Goal: Task Accomplishment & Management: Manage account settings

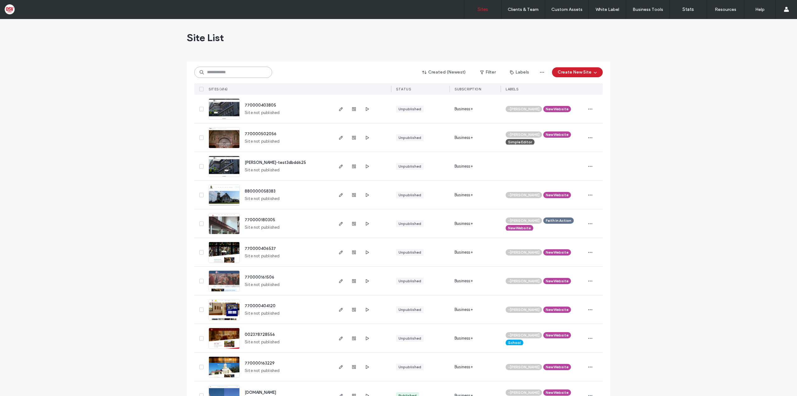
click at [216, 74] on input at bounding box center [233, 72] width 78 height 11
paste input "********"
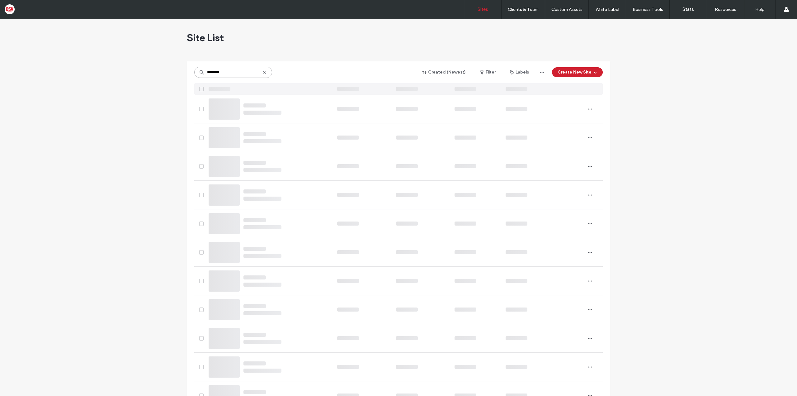
type input "********"
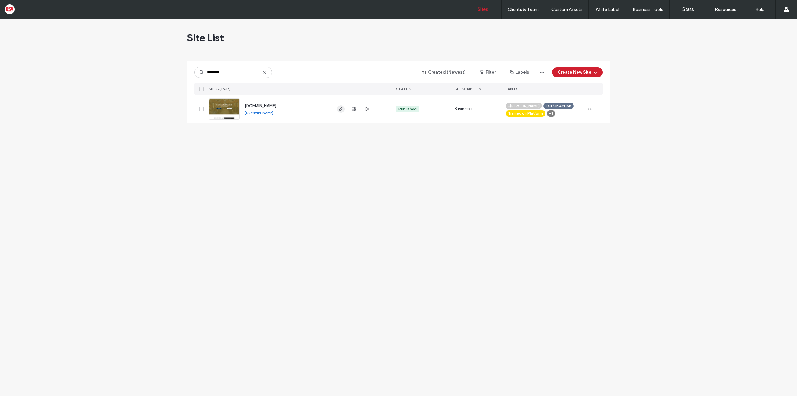
click at [339, 110] on use "button" at bounding box center [341, 109] width 4 height 4
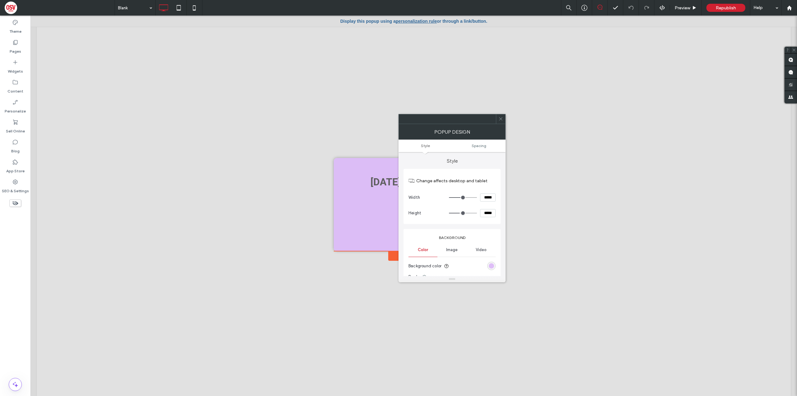
click at [501, 117] on icon at bounding box center [501, 118] width 5 height 5
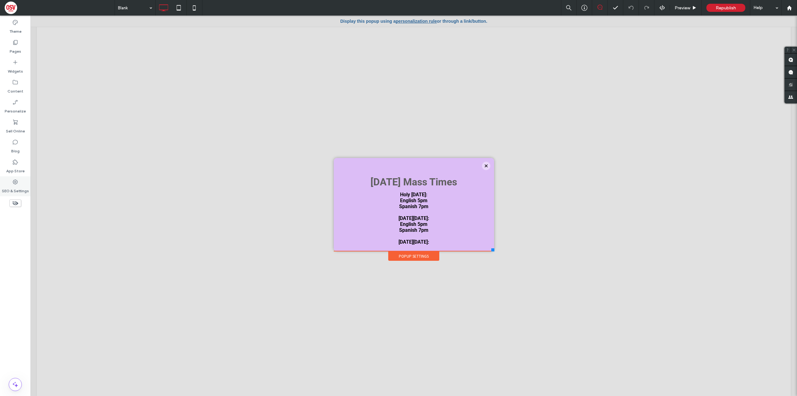
click at [20, 181] on div "SEO & Settings" at bounding box center [15, 186] width 31 height 20
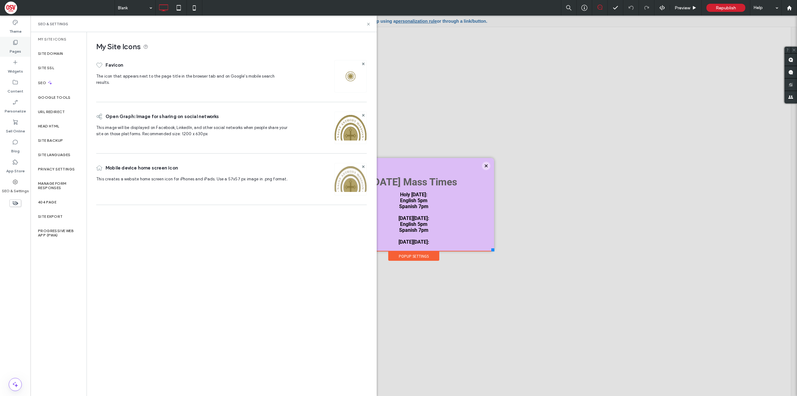
click at [20, 53] on label "Pages" at bounding box center [16, 49] width 12 height 9
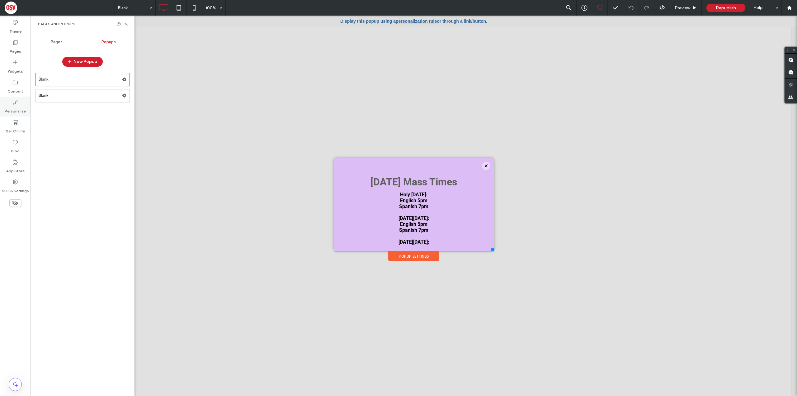
click at [23, 108] on label "Personalize" at bounding box center [15, 109] width 21 height 9
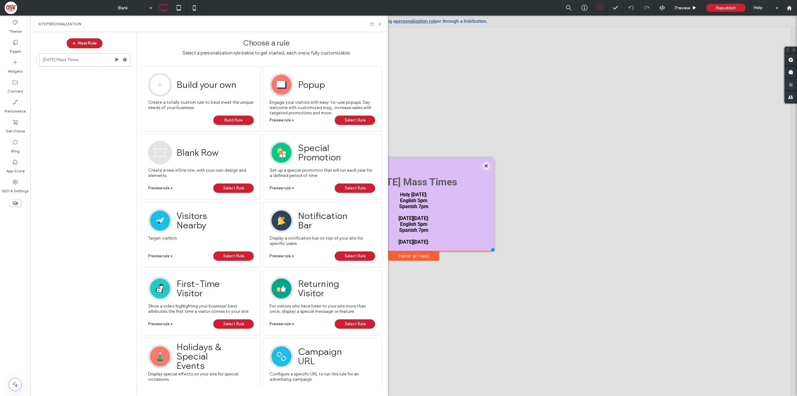
click at [21, 106] on label "Personalize" at bounding box center [15, 109] width 21 height 9
click at [381, 25] on use at bounding box center [379, 24] width 2 height 2
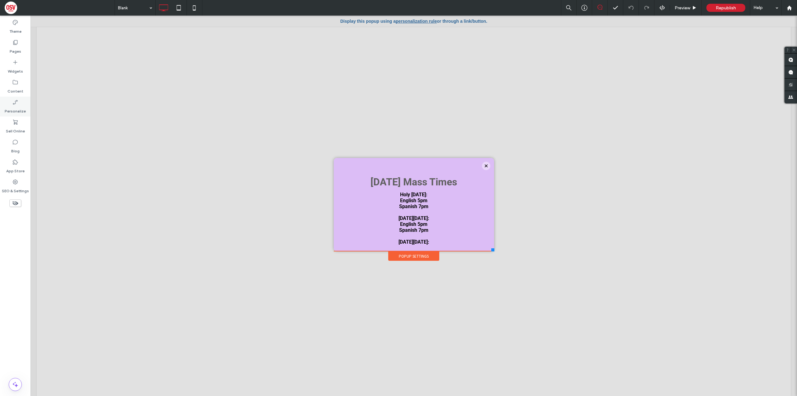
click at [26, 109] on div "Personalize" at bounding box center [15, 107] width 31 height 20
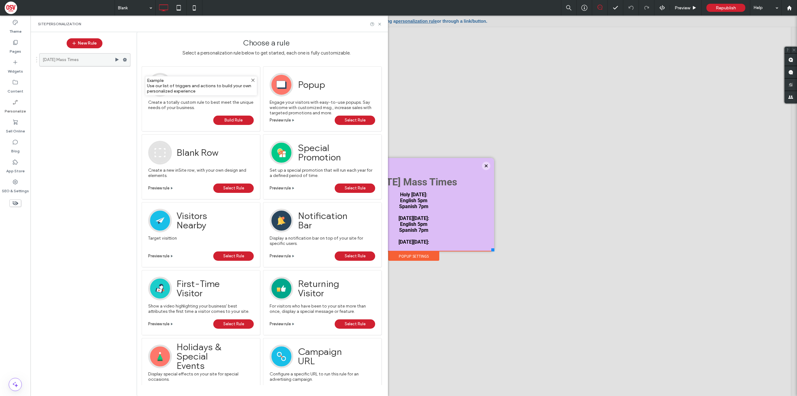
click at [93, 61] on label "[DATE] Mass Times" at bounding box center [79, 60] width 72 height 12
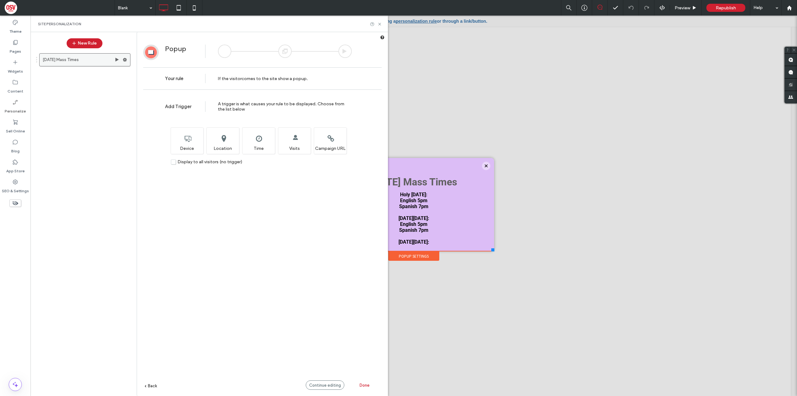
click at [128, 60] on div at bounding box center [126, 59] width 7 height 9
click at [126, 59] on use at bounding box center [125, 60] width 4 height 4
click at [80, 57] on label "[DATE] Mass Times" at bounding box center [79, 60] width 72 height 12
click at [381, 24] on icon at bounding box center [379, 24] width 5 height 5
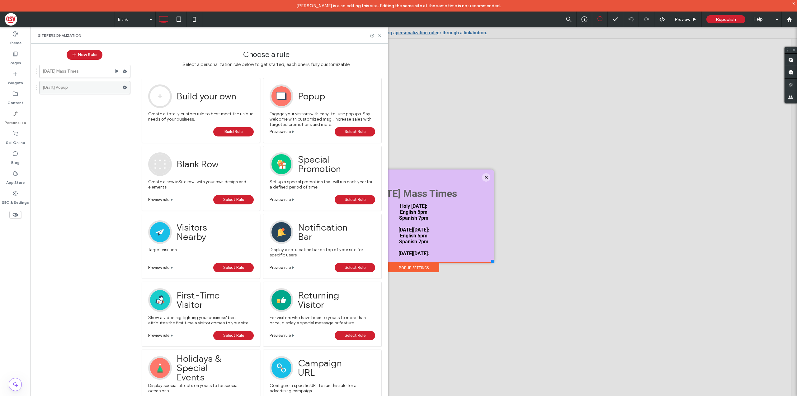
click at [125, 89] on use at bounding box center [125, 88] width 4 height 4
click at [159, 98] on label "Edit" at bounding box center [166, 100] width 42 height 5
click at [203, 98] on span "Edit Trigger" at bounding box center [209, 100] width 23 height 5
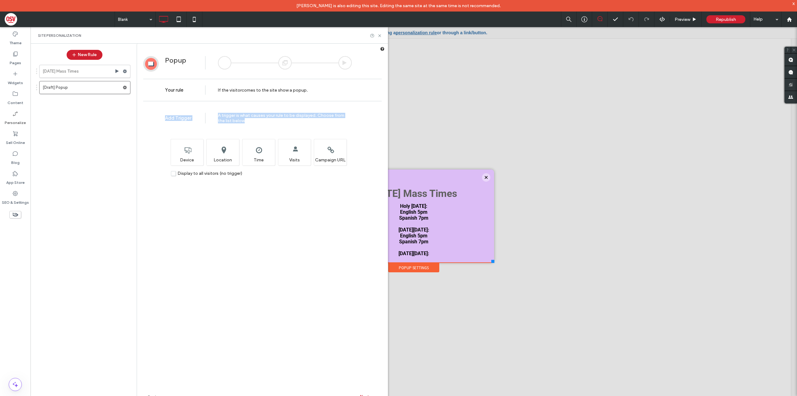
drag, startPoint x: 196, startPoint y: 113, endPoint x: 310, endPoint y: 125, distance: 115.3
click at [313, 126] on div "Add Trigger A trigger is what causes your rule to be displayed. Choose from the…" at bounding box center [262, 116] width 239 height 25
click at [124, 86] on use at bounding box center [125, 88] width 4 height 4
click at [366, 393] on div "Next" at bounding box center [365, 396] width 34 height 9
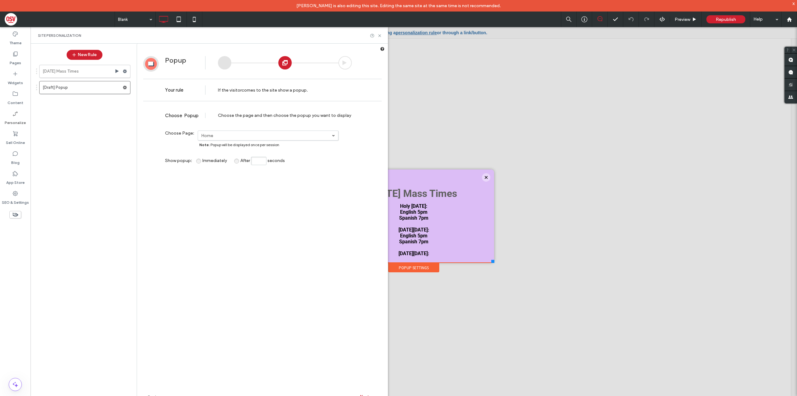
click at [368, 395] on span "Next" at bounding box center [364, 396] width 9 height 5
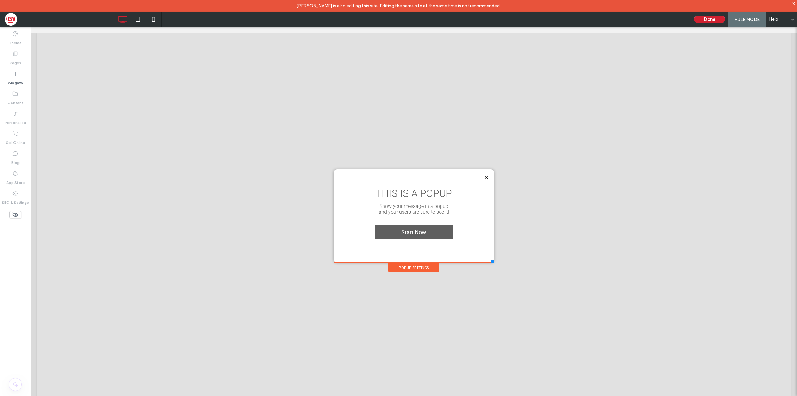
click at [408, 268] on div "Popup Settings" at bounding box center [413, 267] width 51 height 9
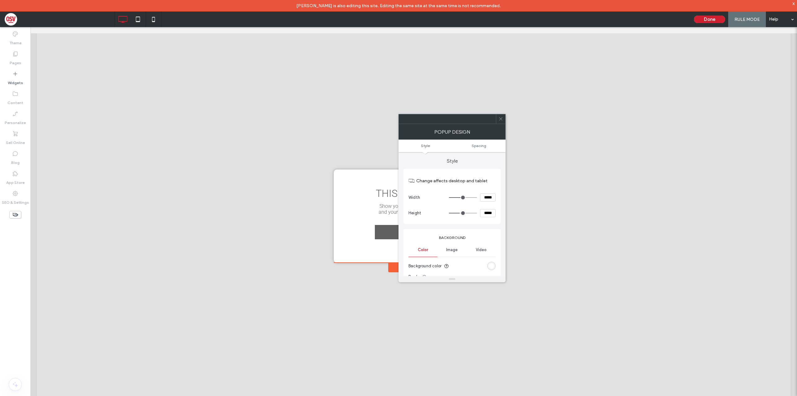
click at [499, 121] on icon at bounding box center [501, 118] width 5 height 5
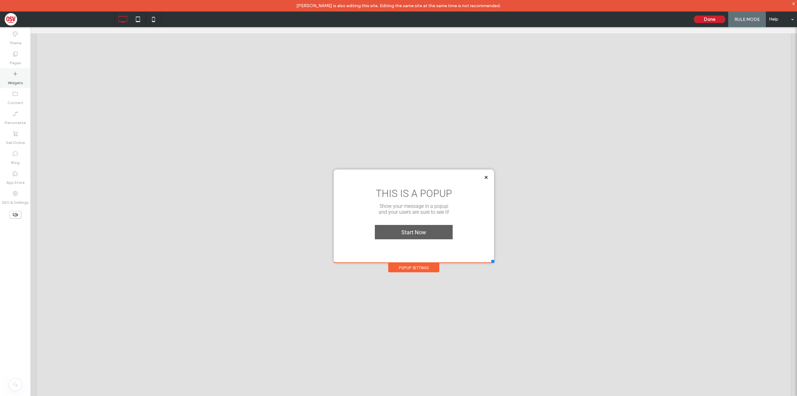
click at [17, 77] on icon at bounding box center [15, 74] width 6 height 6
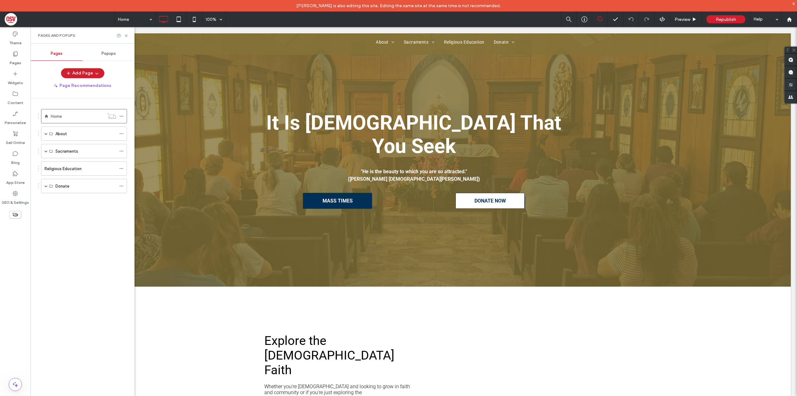
click at [110, 54] on span "Popups" at bounding box center [109, 53] width 14 height 5
click at [123, 121] on span at bounding box center [124, 123] width 4 height 9
click at [125, 91] on use at bounding box center [124, 91] width 4 height 4
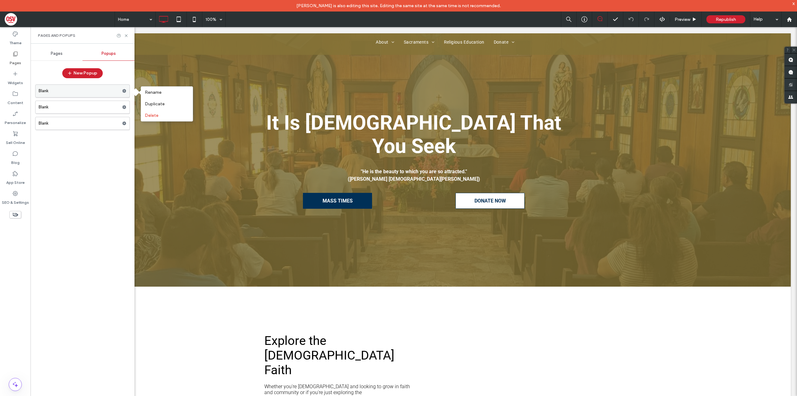
click at [126, 91] on div at bounding box center [125, 90] width 7 height 9
click at [124, 92] on use at bounding box center [124, 91] width 4 height 4
click at [91, 105] on label "Blank" at bounding box center [80, 107] width 83 height 12
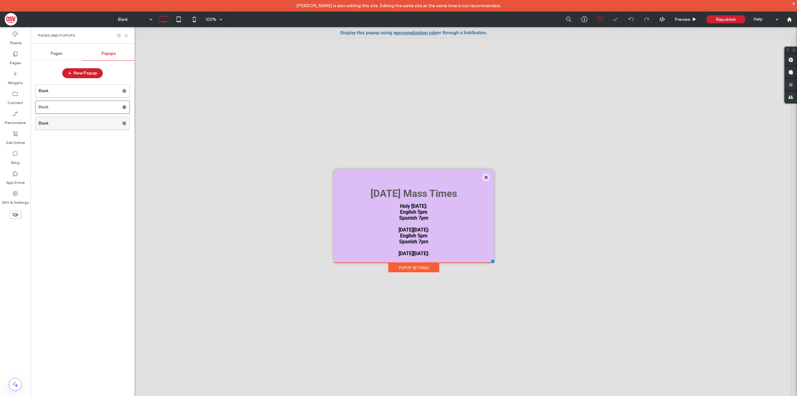
click at [68, 124] on label "Blank" at bounding box center [80, 123] width 83 height 12
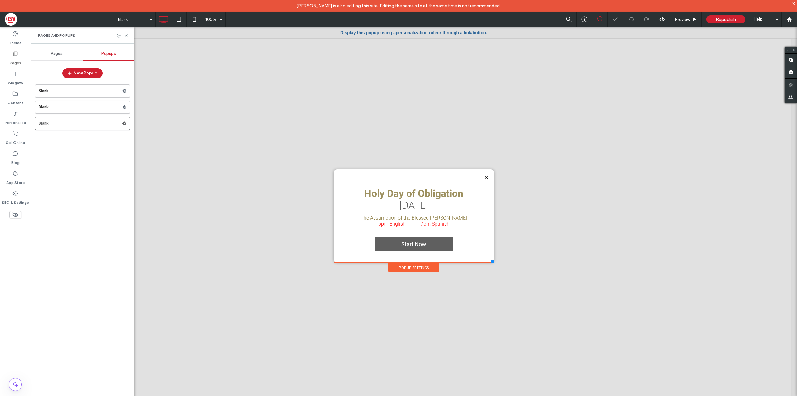
click at [67, 89] on label "Blank" at bounding box center [80, 91] width 83 height 12
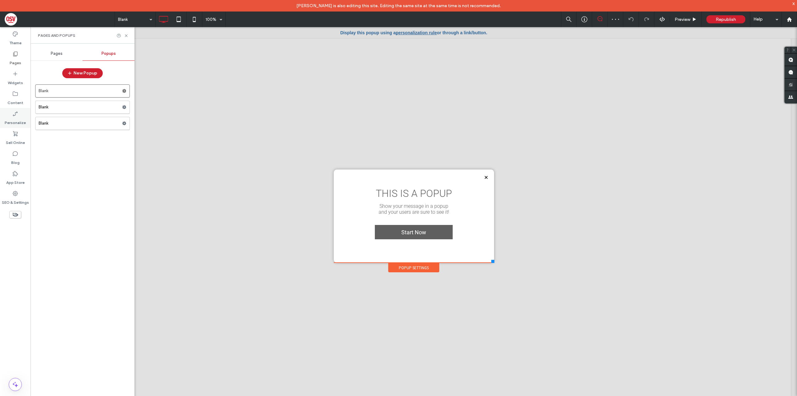
click at [17, 115] on icon at bounding box center [15, 114] width 6 height 6
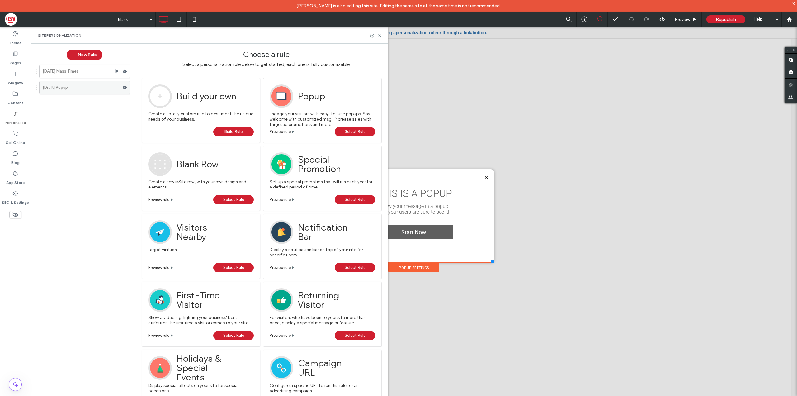
click at [87, 87] on label "[Draft] Popup" at bounding box center [83, 87] width 80 height 12
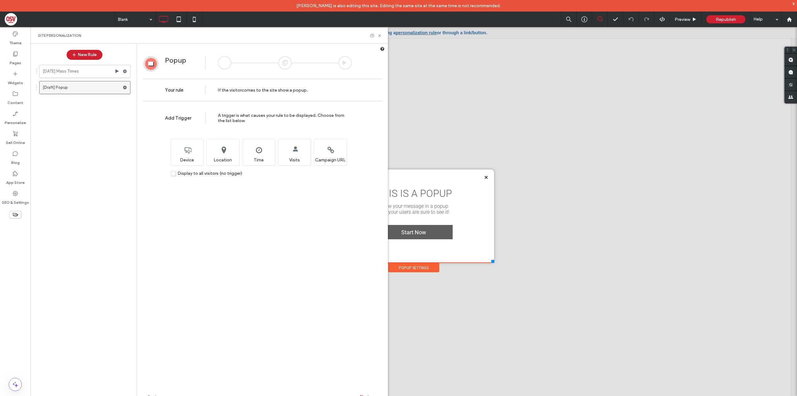
click at [125, 87] on use at bounding box center [125, 88] width 4 height 4
click at [182, 214] on div "Add Trigger A trigger is what causes your rule to be displayed. Choose from the…" at bounding box center [262, 265] width 251 height 322
click at [382, 38] on div "Site Personalization" at bounding box center [209, 35] width 357 height 17
click at [379, 34] on icon at bounding box center [379, 35] width 5 height 5
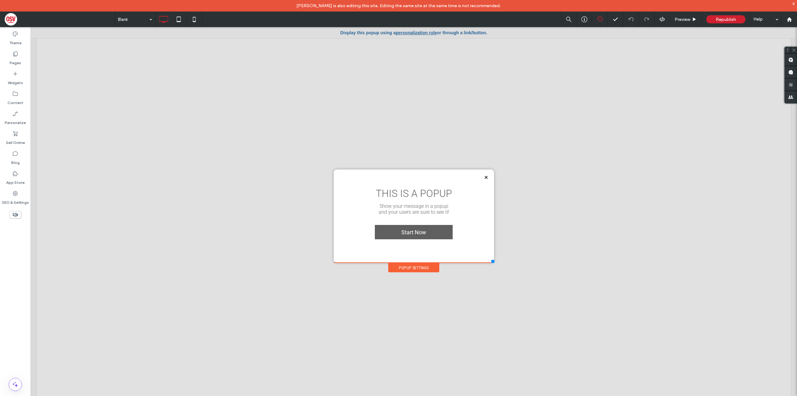
click at [443, 252] on div "THIS IS A POPUP Show your message in a popup and your users are sure to see it!…" at bounding box center [414, 216] width 148 height 81
click at [425, 268] on div "Popup Settings" at bounding box center [413, 267] width 51 height 9
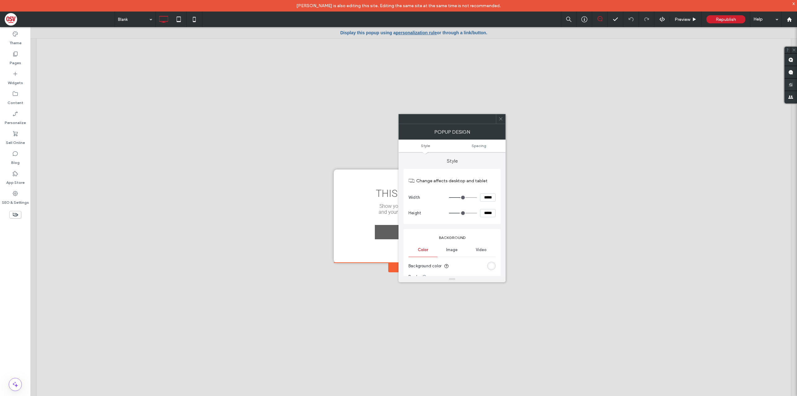
drag, startPoint x: 582, startPoint y: 124, endPoint x: 577, endPoint y: 123, distance: 5.0
click at [582, 124] on div at bounding box center [414, 217] width 767 height 380
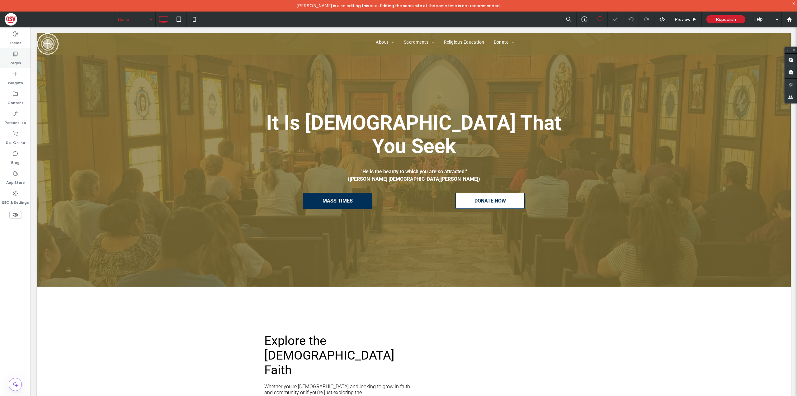
click at [13, 60] on label "Pages" at bounding box center [16, 61] width 12 height 9
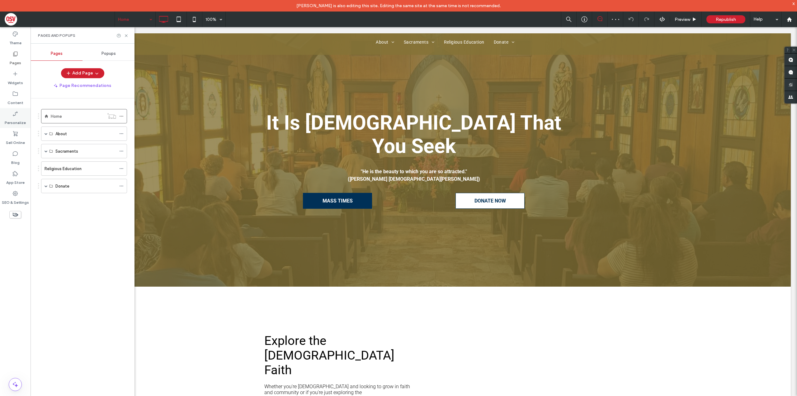
click at [15, 113] on icon at bounding box center [15, 114] width 6 height 6
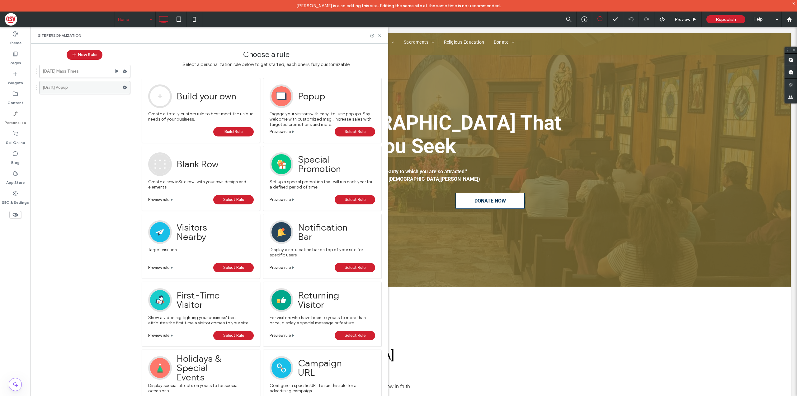
click at [72, 91] on label "[Draft] Popup" at bounding box center [83, 87] width 80 height 12
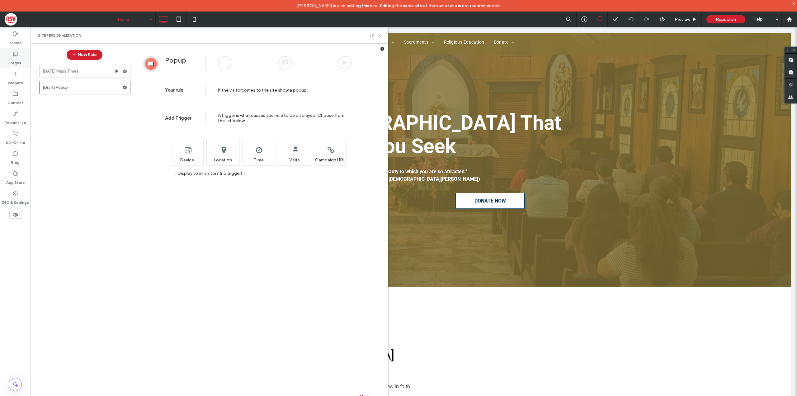
click at [22, 50] on div "Pages" at bounding box center [15, 58] width 31 height 20
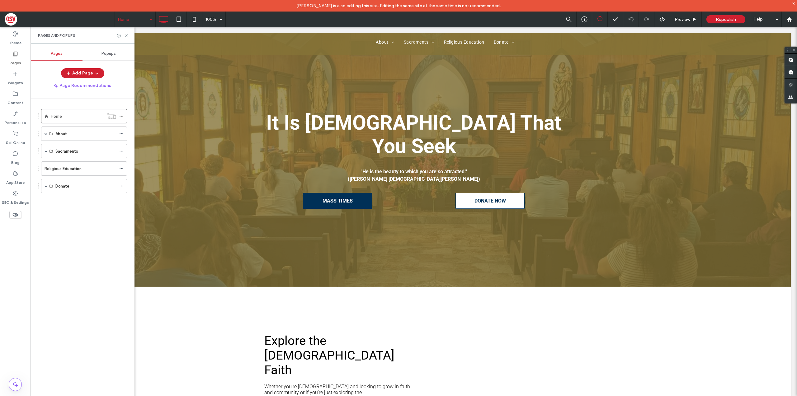
click at [115, 60] on div "Popups" at bounding box center [109, 54] width 52 height 14
click at [73, 96] on label "Blank" at bounding box center [80, 91] width 83 height 12
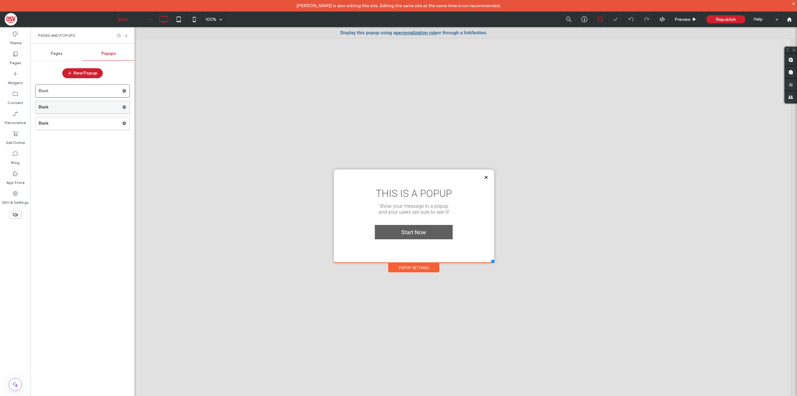
click at [121, 104] on label "Blank" at bounding box center [80, 107] width 83 height 12
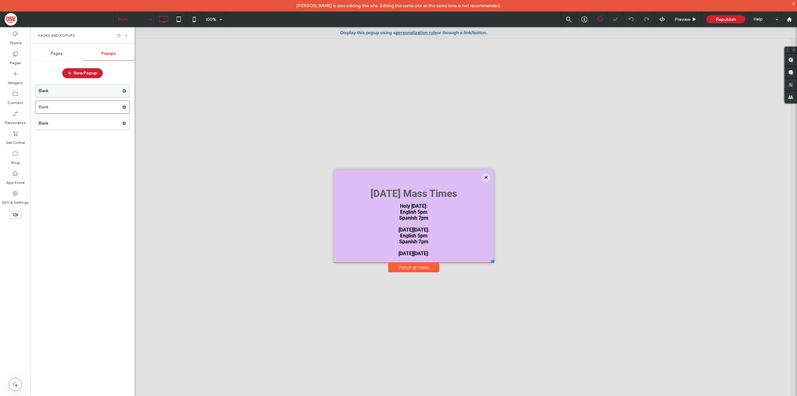
click at [123, 90] on use at bounding box center [124, 91] width 4 height 4
click at [169, 113] on label "Delete" at bounding box center [167, 115] width 44 height 5
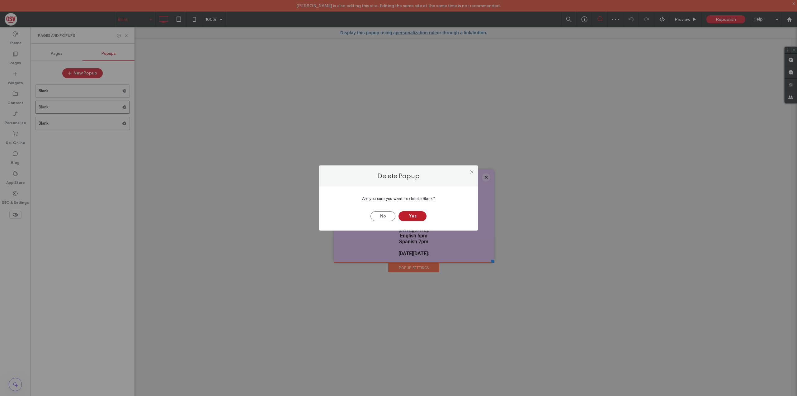
click at [419, 221] on button "Yes" at bounding box center [413, 216] width 28 height 10
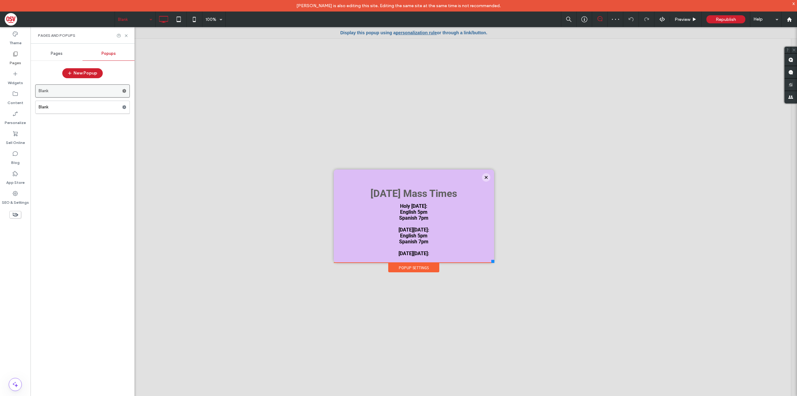
click at [83, 95] on label "Blank" at bounding box center [80, 91] width 83 height 12
click at [85, 106] on div "Blank 100% Preview Republish Help Site Comments Team & Clients Automate new com…" at bounding box center [398, 198] width 797 height 396
click at [87, 103] on label "Blank" at bounding box center [80, 107] width 83 height 12
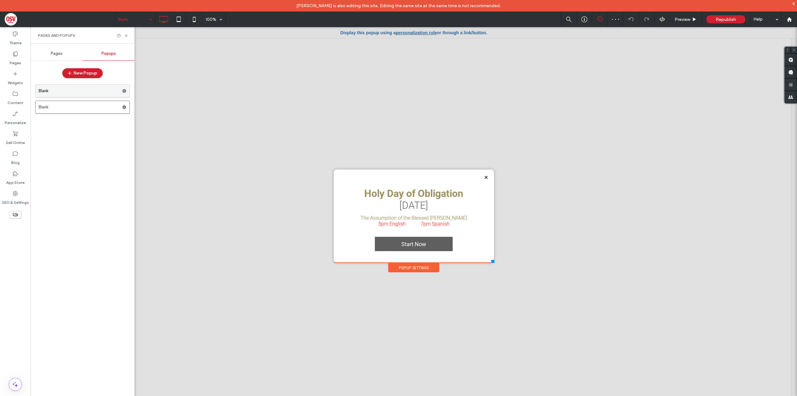
click at [87, 90] on label "Blank" at bounding box center [80, 91] width 83 height 12
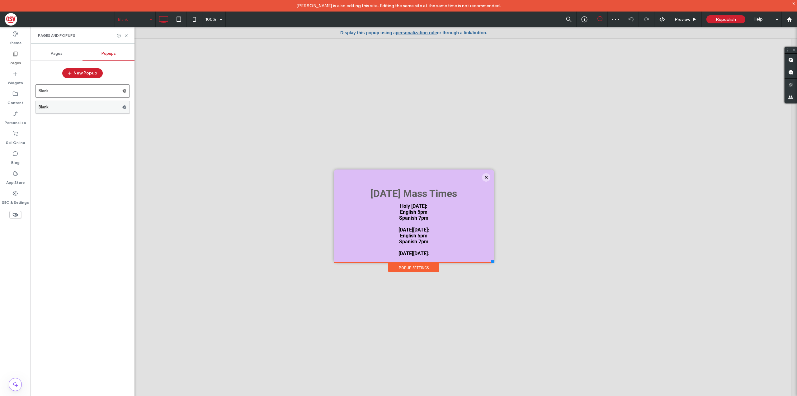
click at [91, 105] on label "Blank" at bounding box center [80, 107] width 83 height 12
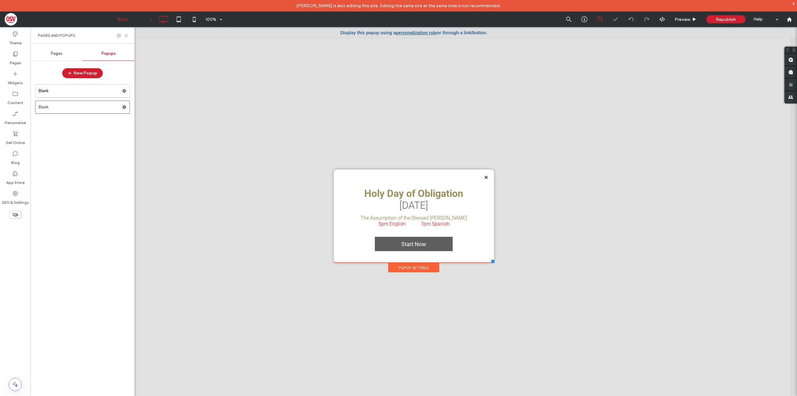
click at [428, 267] on div "Popup Settings" at bounding box center [413, 267] width 51 height 9
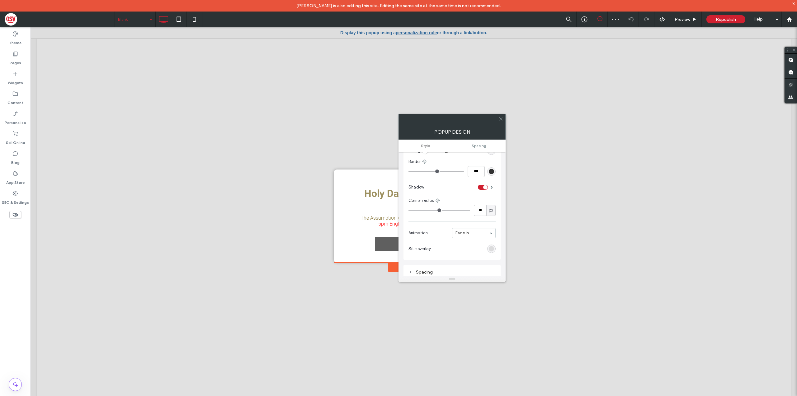
scroll to position [98, 0]
click at [474, 139] on div "POPUP DESIGN" at bounding box center [452, 132] width 107 height 16
click at [307, 140] on div at bounding box center [414, 217] width 767 height 380
click at [410, 33] on link "personalization rule" at bounding box center [416, 32] width 41 height 5
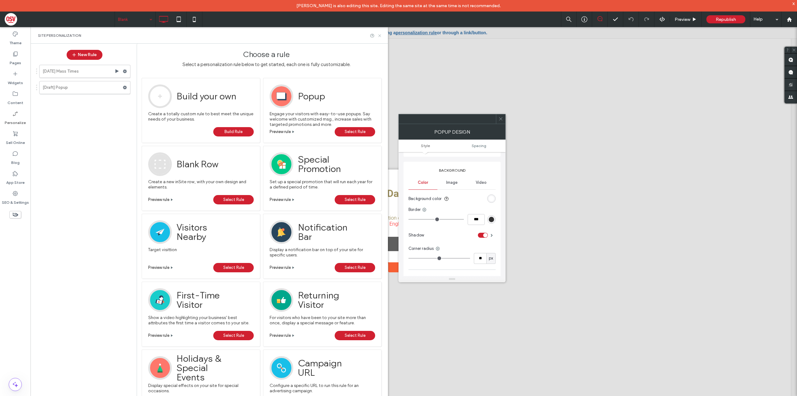
click at [381, 37] on icon at bounding box center [379, 35] width 5 height 5
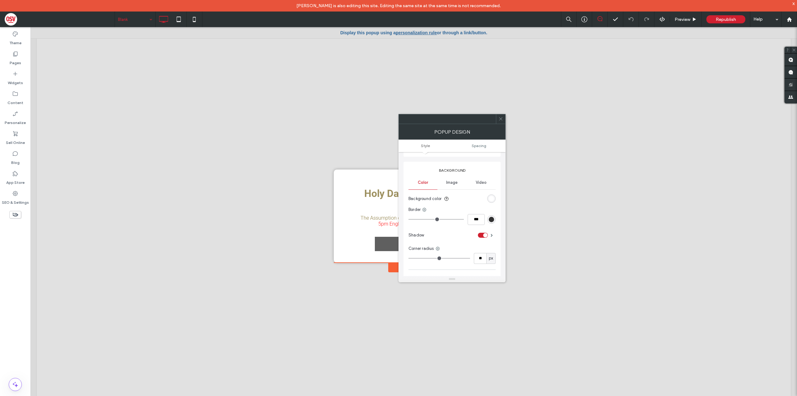
click at [493, 121] on div at bounding box center [447, 118] width 97 height 9
click at [499, 122] on span at bounding box center [501, 118] width 5 height 9
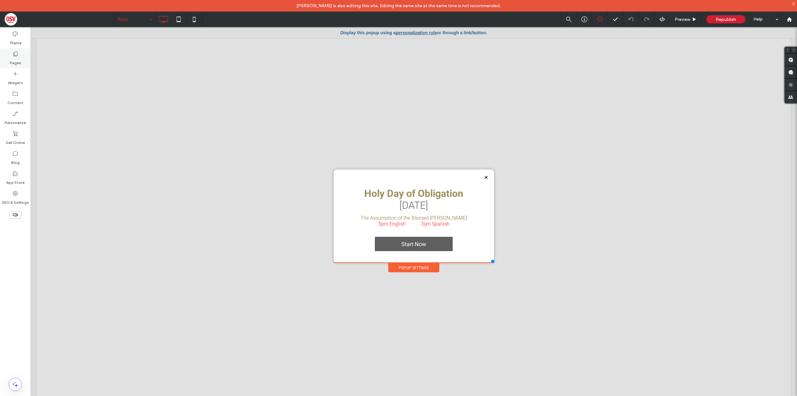
click at [21, 55] on div "Pages" at bounding box center [15, 58] width 31 height 20
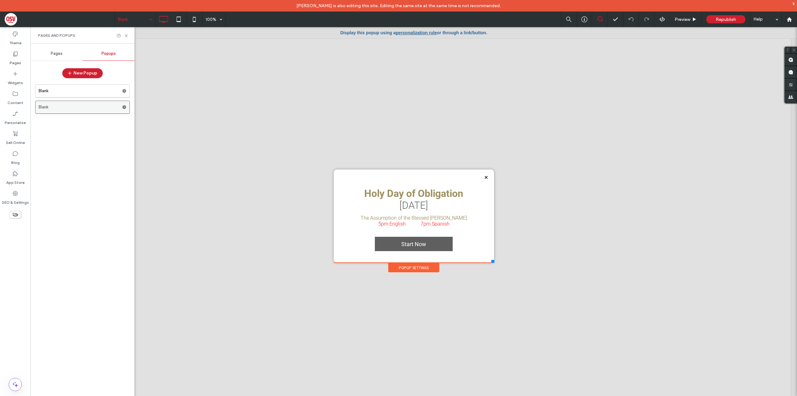
click at [75, 109] on label "Blank" at bounding box center [80, 107] width 83 height 12
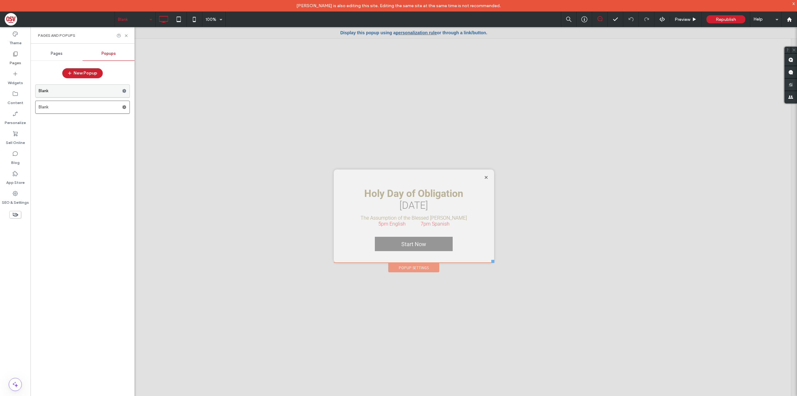
scroll to position [0, 0]
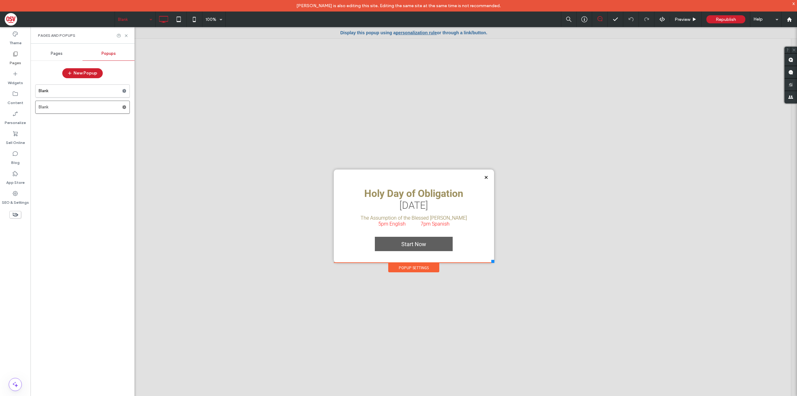
drag, startPoint x: 334, startPoint y: 31, endPoint x: 488, endPoint y: 34, distance: 153.9
click at [488, 34] on div "Display this popup using a personalization rule or through a link/button." at bounding box center [414, 32] width 767 height 11
click at [412, 33] on link "personalization rule" at bounding box center [416, 32] width 41 height 5
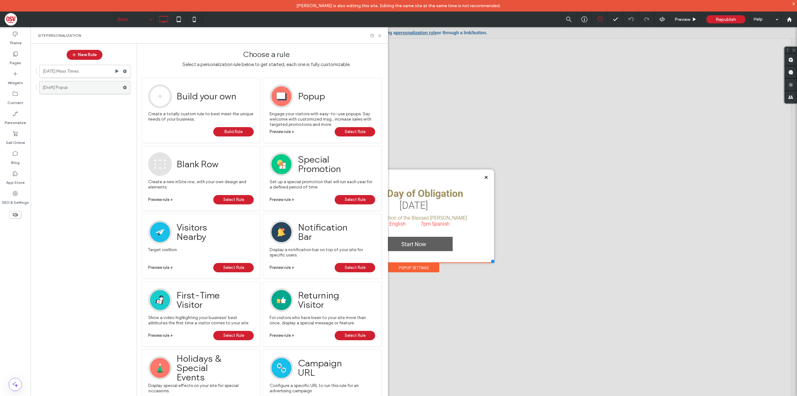
click at [90, 86] on label "[Draft] Popup" at bounding box center [83, 87] width 80 height 12
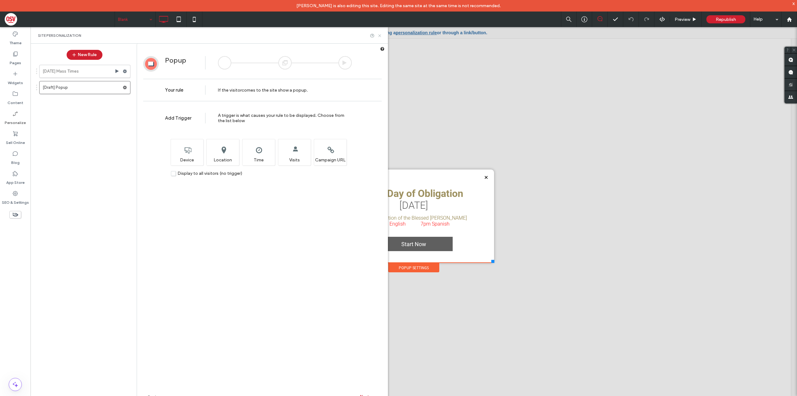
click at [379, 37] on icon at bounding box center [379, 35] width 5 height 5
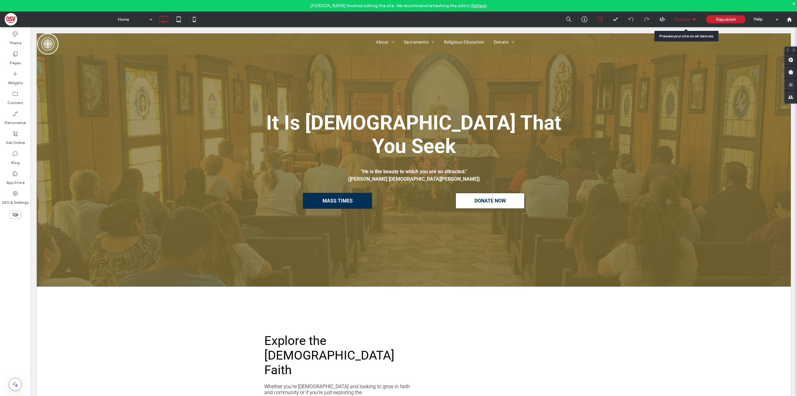
click at [681, 16] on div "Preview" at bounding box center [686, 20] width 32 height 16
click at [685, 21] on span "Preview" at bounding box center [683, 19] width 16 height 5
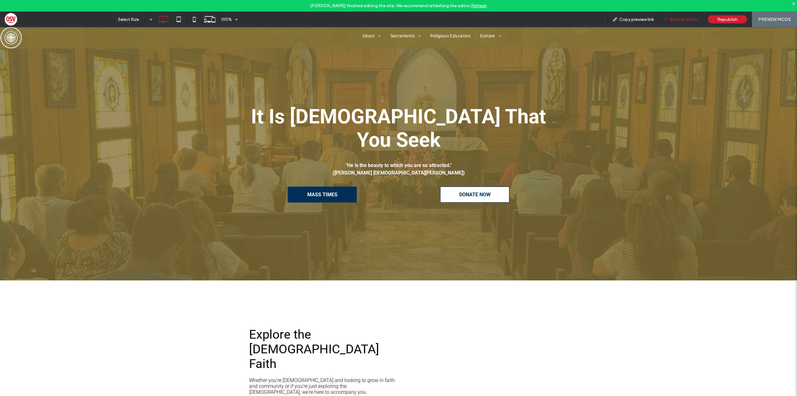
click at [683, 22] on div "Back to editor" at bounding box center [681, 20] width 45 height 16
click at [692, 19] on span "Back to editor" at bounding box center [684, 19] width 29 height 5
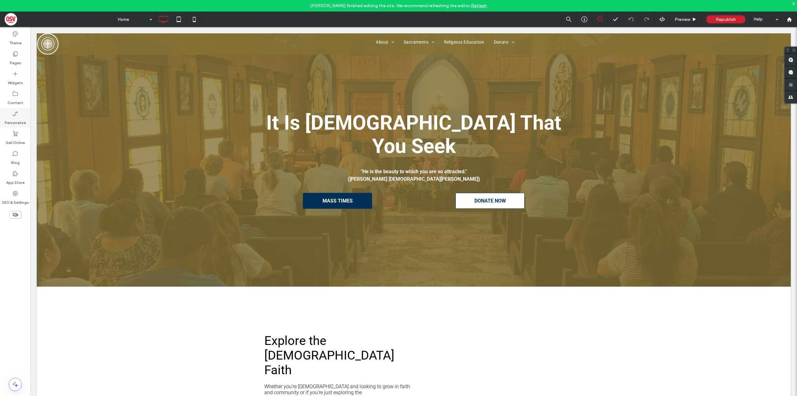
click at [20, 125] on div "Personalize" at bounding box center [15, 118] width 31 height 20
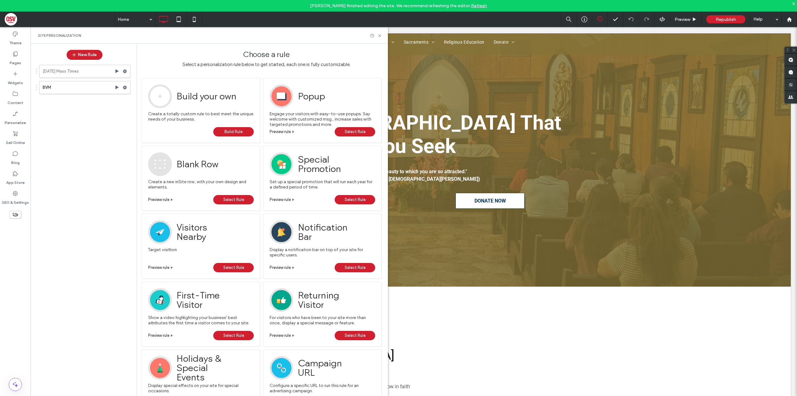
click at [82, 116] on div "[DATE] Mass Times BVM" at bounding box center [81, 232] width 98 height 341
click at [79, 90] on label "BVM" at bounding box center [79, 87] width 72 height 12
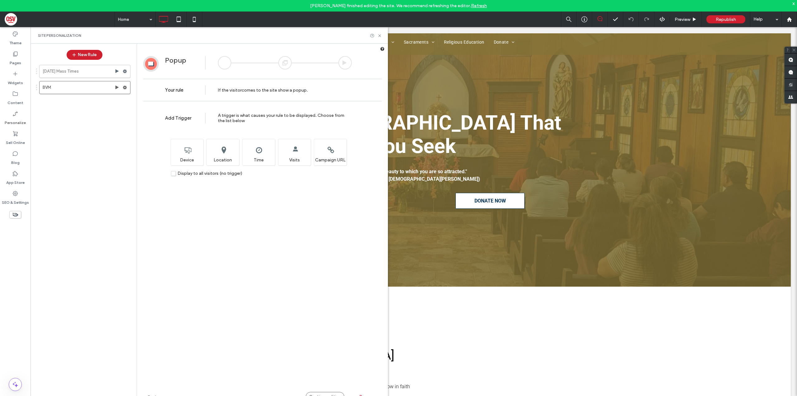
click at [334, 392] on div "Continue editing" at bounding box center [325, 396] width 39 height 9
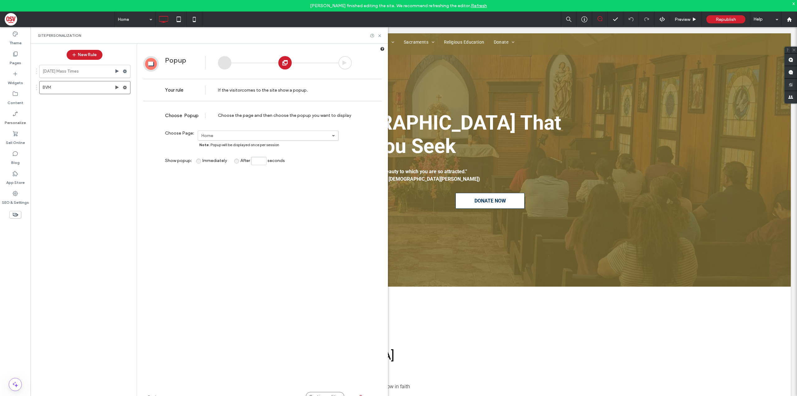
click at [326, 393] on div "Continue editing" at bounding box center [325, 396] width 39 height 9
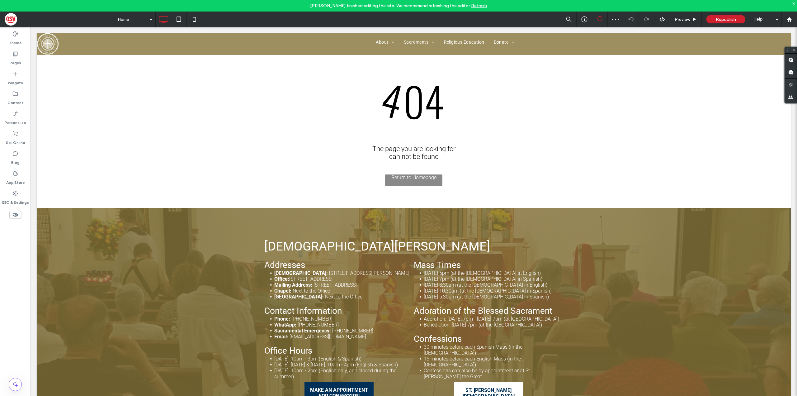
click at [24, 54] on div at bounding box center [398, 198] width 797 height 396
click at [684, 18] on div at bounding box center [398, 198] width 797 height 396
click at [679, 20] on div at bounding box center [398, 198] width 797 height 396
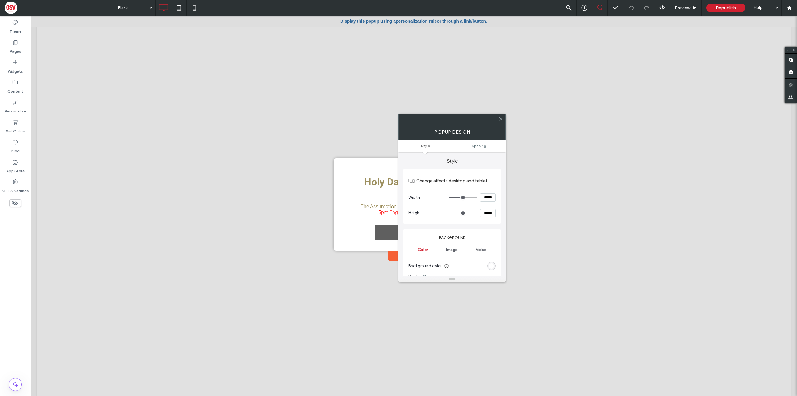
click at [501, 117] on icon at bounding box center [501, 118] width 5 height 5
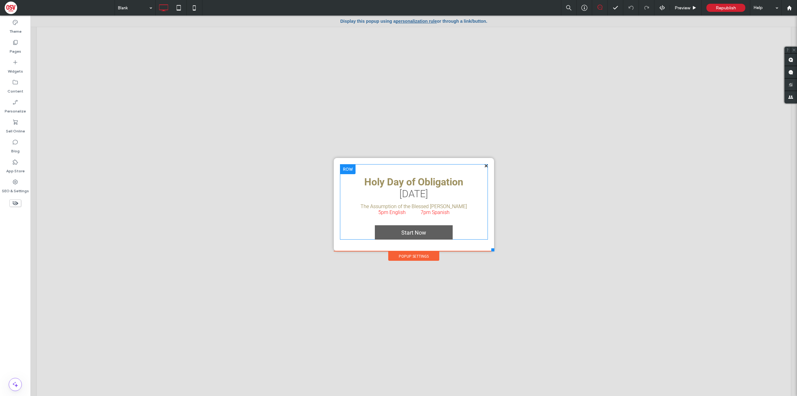
click at [343, 167] on div at bounding box center [348, 169] width 16 height 10
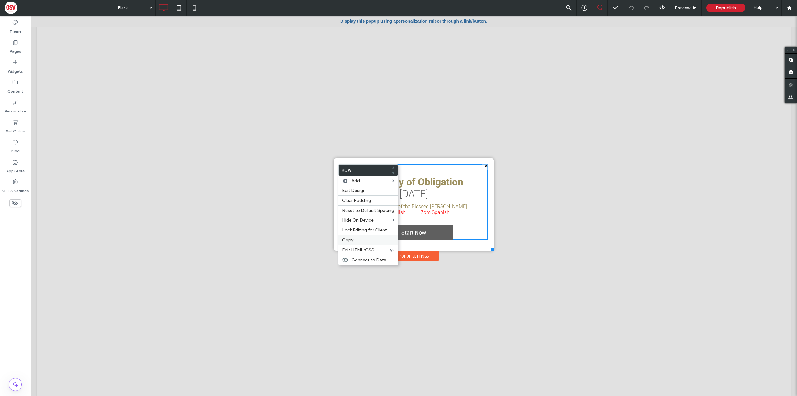
click at [351, 240] on span "Copy" at bounding box center [347, 239] width 11 height 5
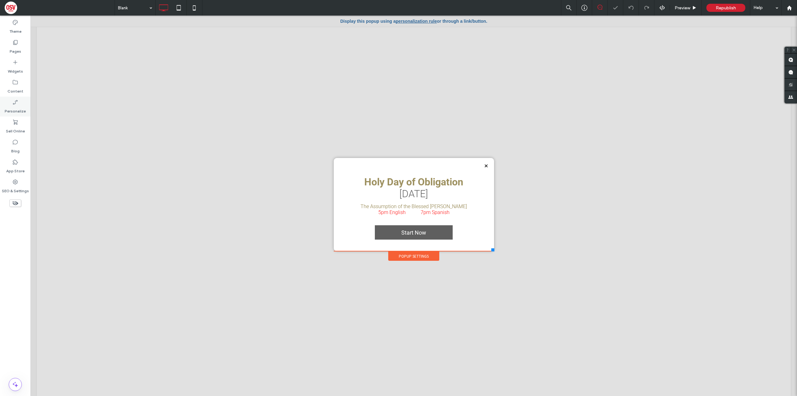
click at [14, 112] on label "Personalize" at bounding box center [15, 109] width 21 height 9
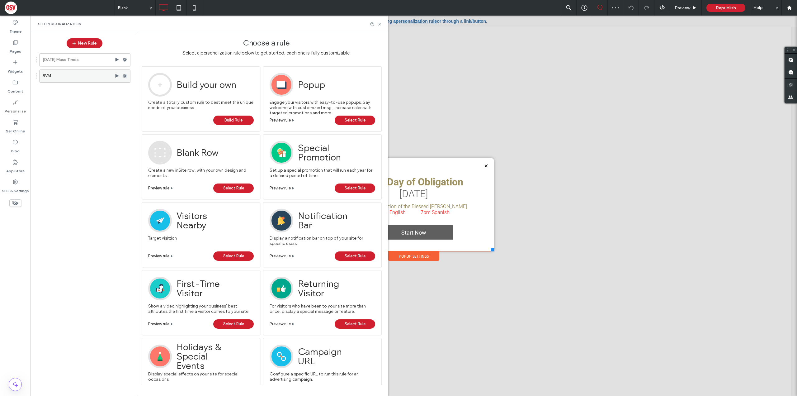
click at [124, 75] on use at bounding box center [125, 76] width 4 height 4
click at [102, 56] on label "[DATE] Mass Times" at bounding box center [79, 60] width 72 height 12
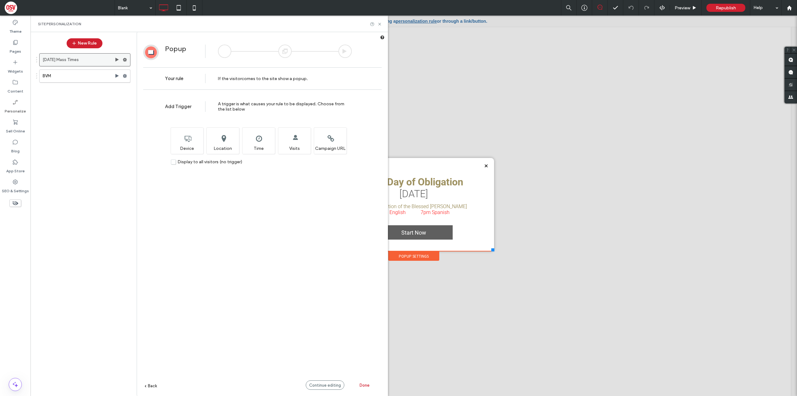
click at [124, 59] on icon at bounding box center [125, 60] width 4 height 4
click at [70, 115] on div "[DATE] Mass Times BVM" at bounding box center [81, 220] width 98 height 341
click at [127, 76] on use at bounding box center [125, 76] width 4 height 4
click at [162, 101] on span "Deactivate" at bounding box center [156, 100] width 23 height 5
click at [93, 44] on button "New Rule" at bounding box center [85, 43] width 36 height 10
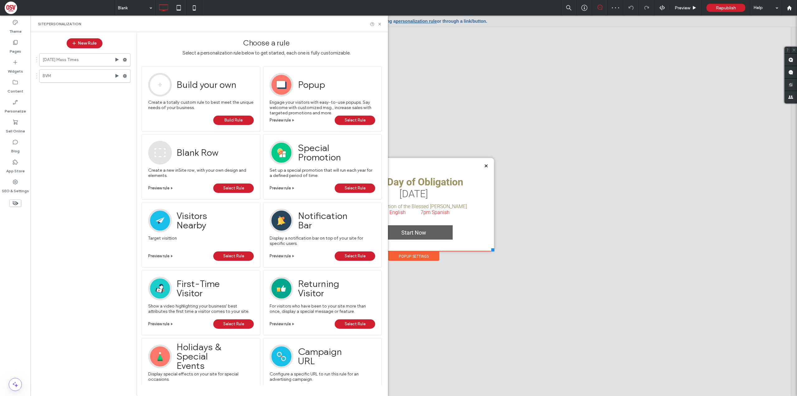
click at [358, 122] on span "Select Rule" at bounding box center [355, 120] width 21 height 9
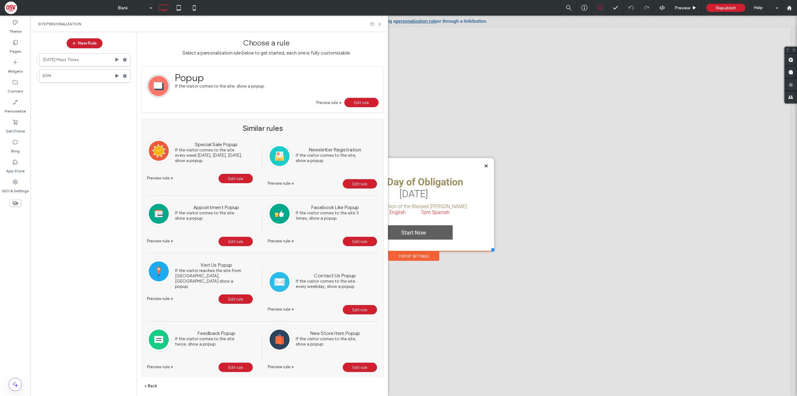
click at [359, 106] on link "Edit rule" at bounding box center [361, 102] width 34 height 9
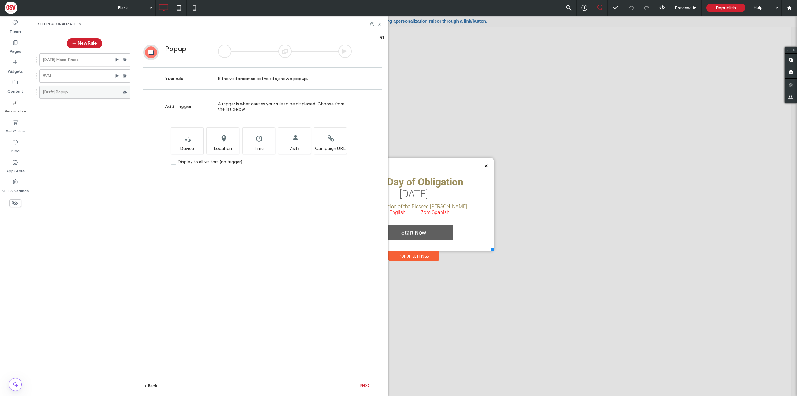
click at [123, 92] on use at bounding box center [125, 92] width 4 height 4
click at [156, 94] on span "Rename" at bounding box center [153, 93] width 17 height 5
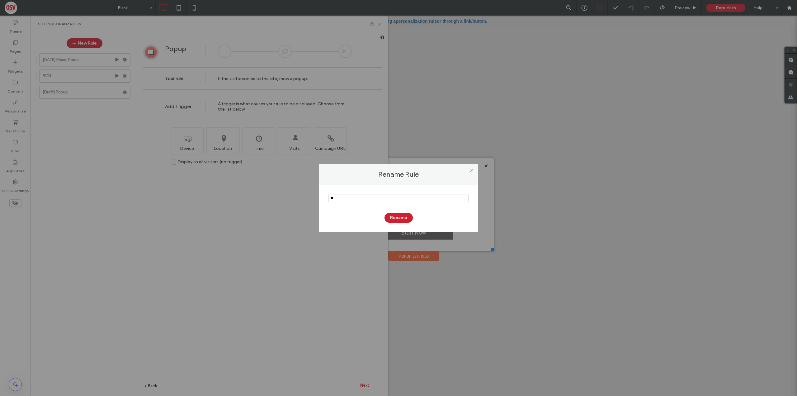
type input "*"
type input "****"
click at [396, 217] on button "Rename" at bounding box center [399, 218] width 28 height 10
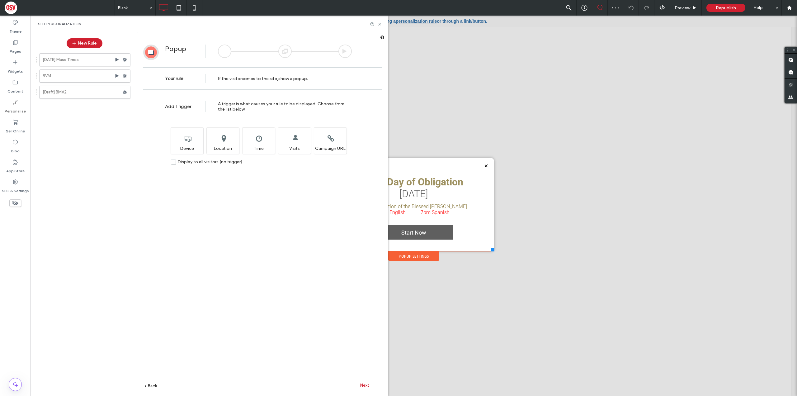
click at [362, 382] on div "Next" at bounding box center [365, 384] width 34 height 9
click at [364, 387] on div "Next" at bounding box center [365, 384] width 34 height 9
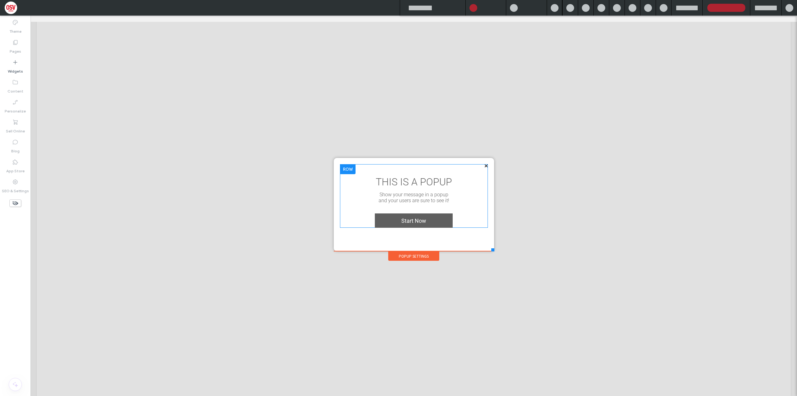
click at [345, 171] on div at bounding box center [348, 169] width 16 height 10
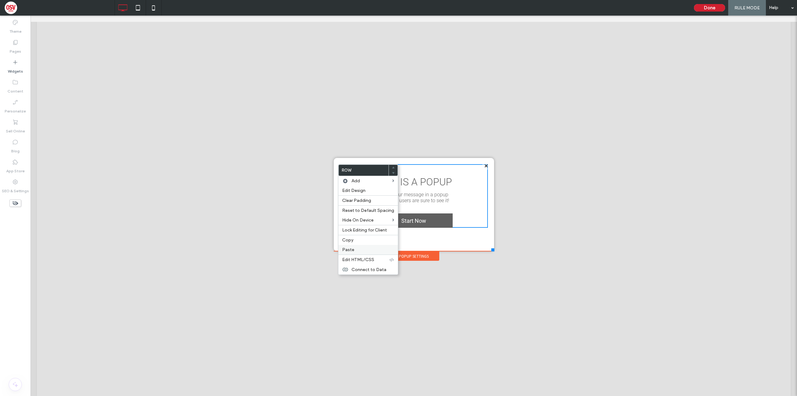
click at [359, 247] on label "Paste" at bounding box center [368, 249] width 52 height 5
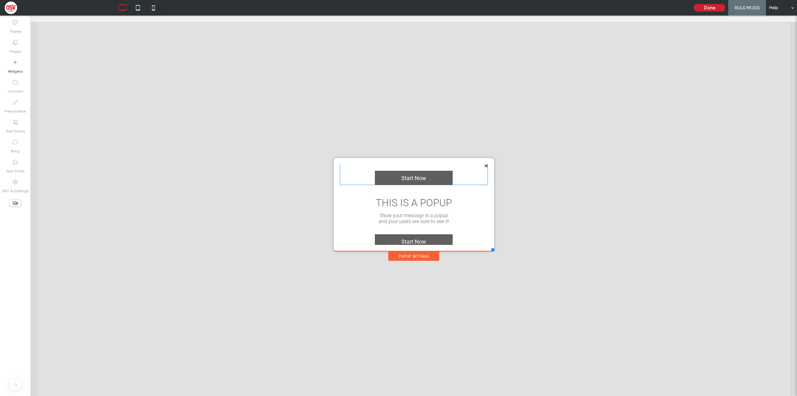
scroll to position [58, 0]
click at [352, 185] on div at bounding box center [348, 186] width 16 height 10
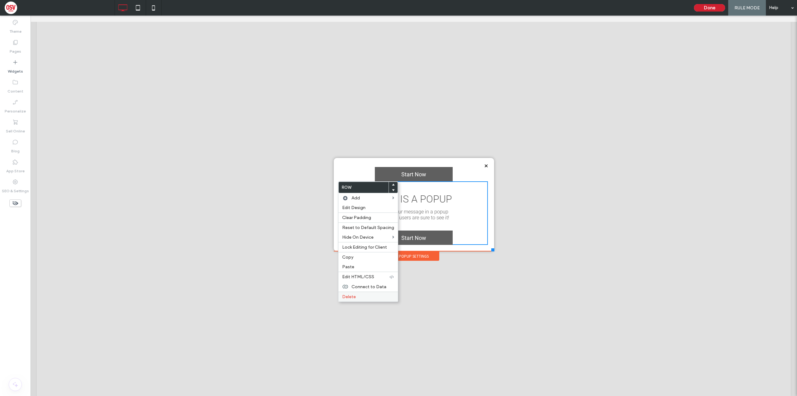
click at [372, 293] on div "Delete" at bounding box center [367, 296] width 59 height 10
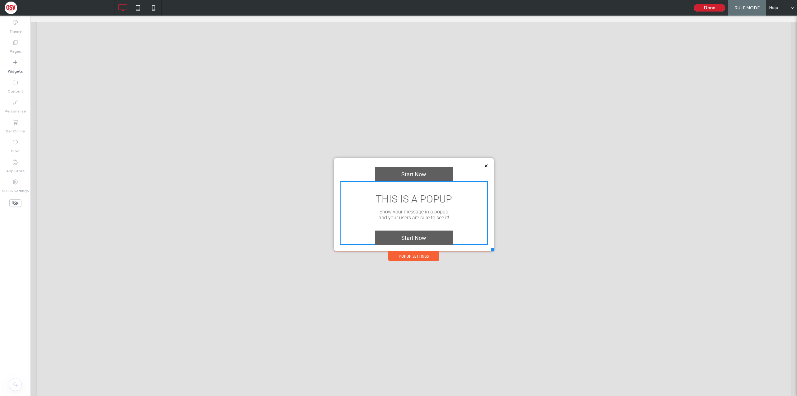
scroll to position [0, 0]
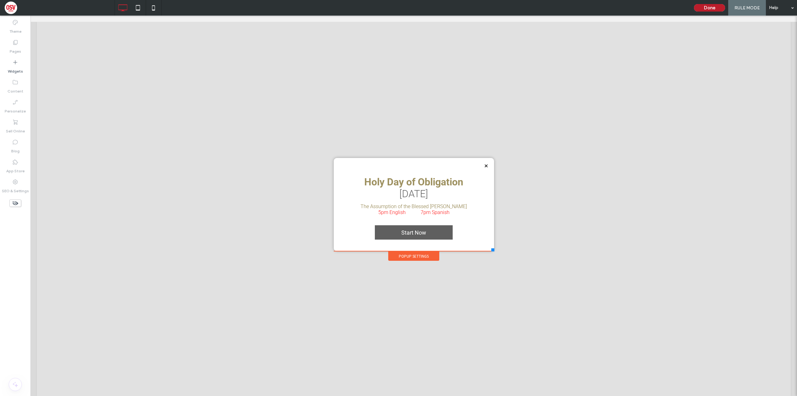
click at [709, 5] on button "Done" at bounding box center [709, 7] width 31 height 7
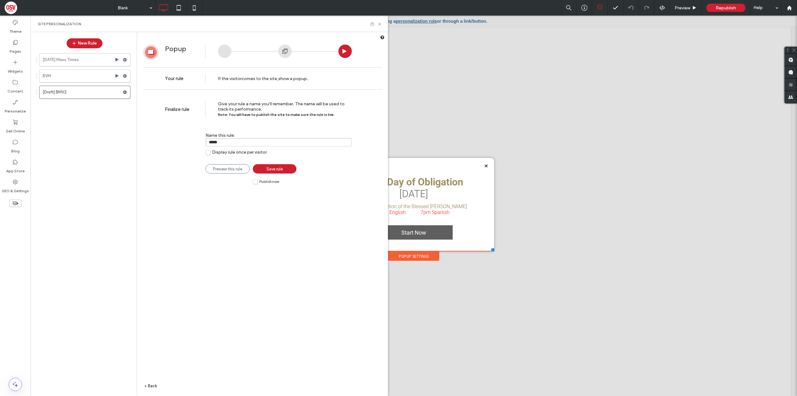
drag, startPoint x: 254, startPoint y: 142, endPoint x: 165, endPoint y: 132, distance: 89.0
click at [165, 132] on div "Name this rule: ***** Display rule once per visitor Preview this rule Save rule…" at bounding box center [258, 140] width 187 height 35
type input "****"
click at [268, 170] on span "Save rule" at bounding box center [275, 169] width 16 height 5
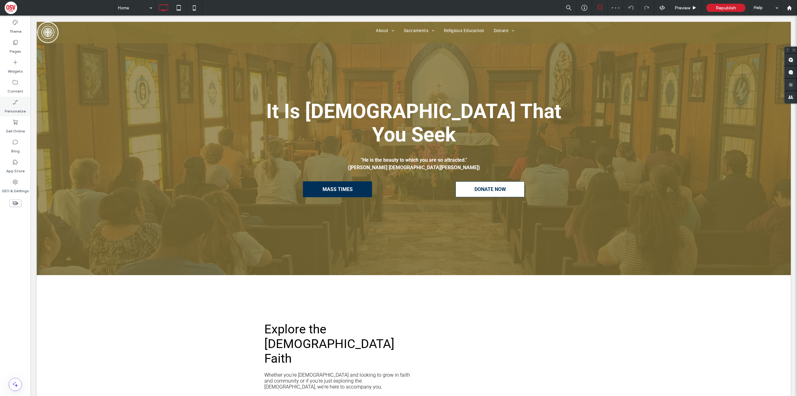
click at [20, 102] on div "Personalize" at bounding box center [15, 107] width 31 height 20
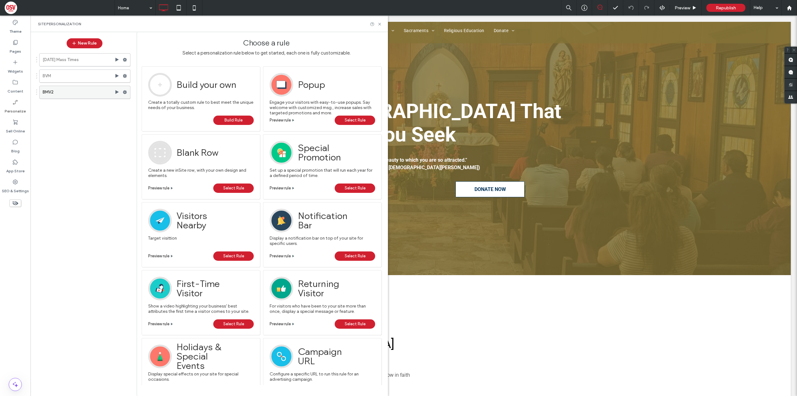
click at [93, 90] on label "BMV2" at bounding box center [79, 92] width 72 height 12
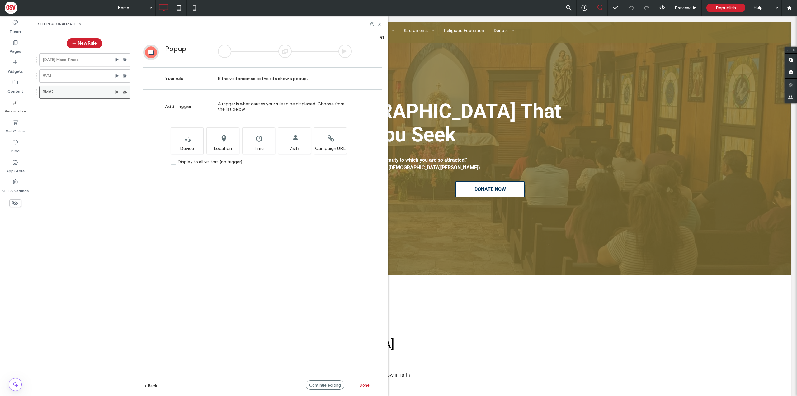
click at [125, 93] on use at bounding box center [125, 92] width 4 height 4
click at [117, 131] on div "[DATE] Mass Times BVM BMV2" at bounding box center [81, 220] width 98 height 341
drag, startPoint x: 372, startPoint y: 0, endPoint x: 460, endPoint y: 0, distance: 88.4
click at [380, 23] on icon at bounding box center [379, 24] width 5 height 5
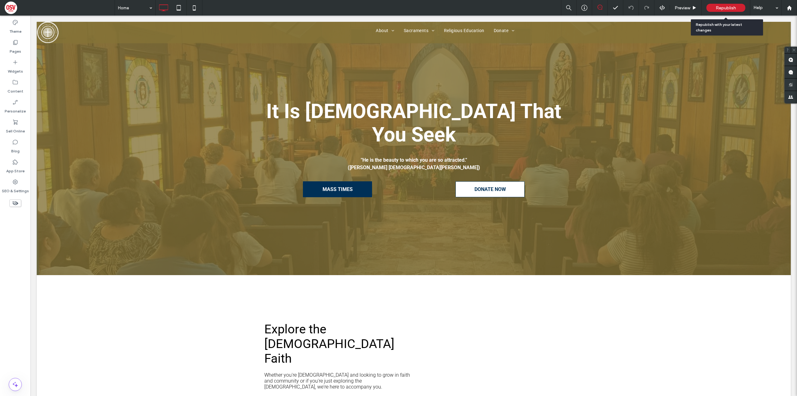
click at [720, 5] on span "Republish" at bounding box center [726, 7] width 20 height 5
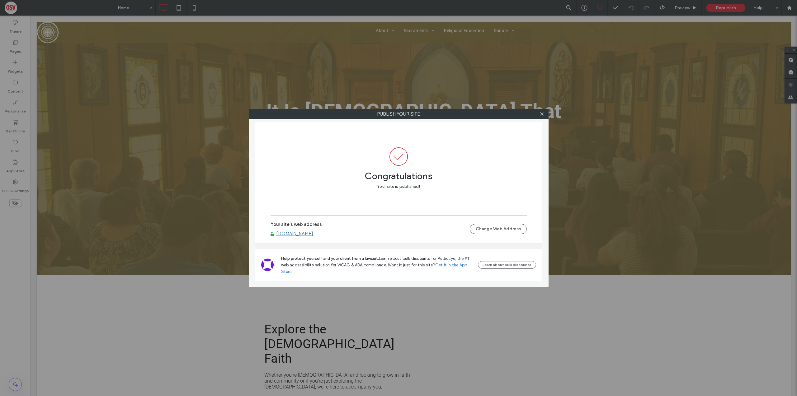
click at [296, 233] on link "[DOMAIN_NAME]" at bounding box center [294, 234] width 37 height 6
click at [540, 114] on icon at bounding box center [542, 113] width 5 height 5
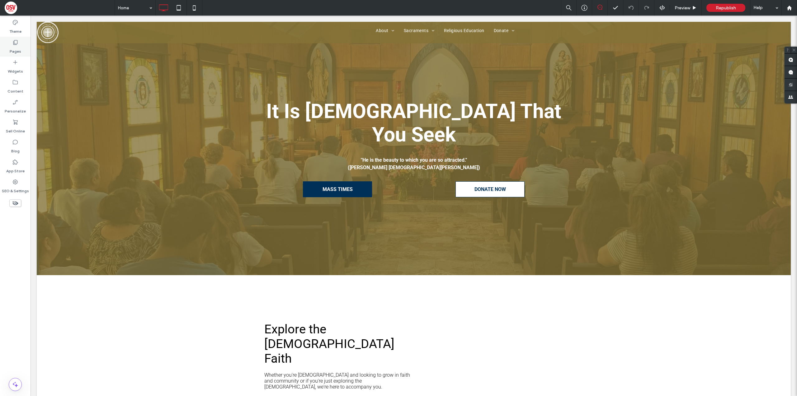
click at [15, 47] on label "Pages" at bounding box center [16, 49] width 12 height 9
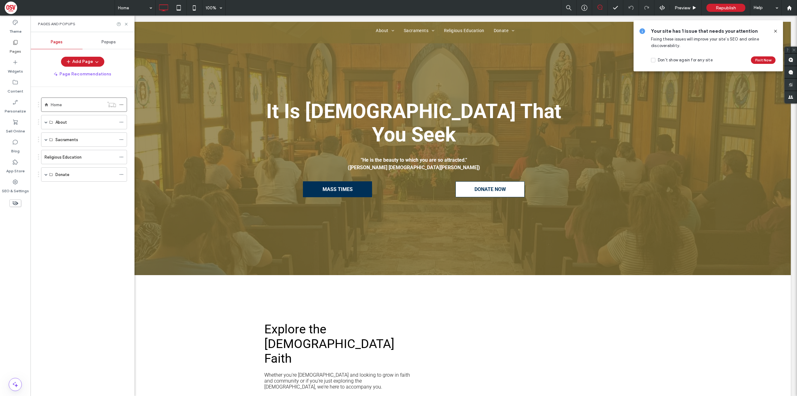
click at [109, 43] on span "Popups" at bounding box center [109, 42] width 14 height 5
click at [107, 111] on label "Blank" at bounding box center [80, 112] width 83 height 12
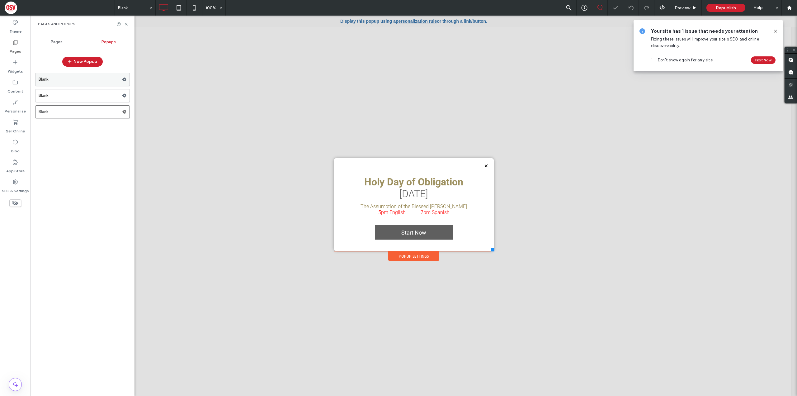
click at [64, 78] on label "Blank" at bounding box center [80, 79] width 83 height 12
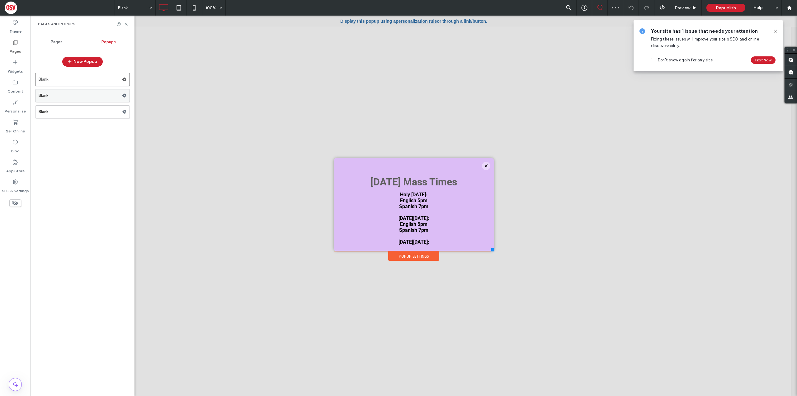
click at [78, 95] on label "Blank" at bounding box center [80, 95] width 83 height 12
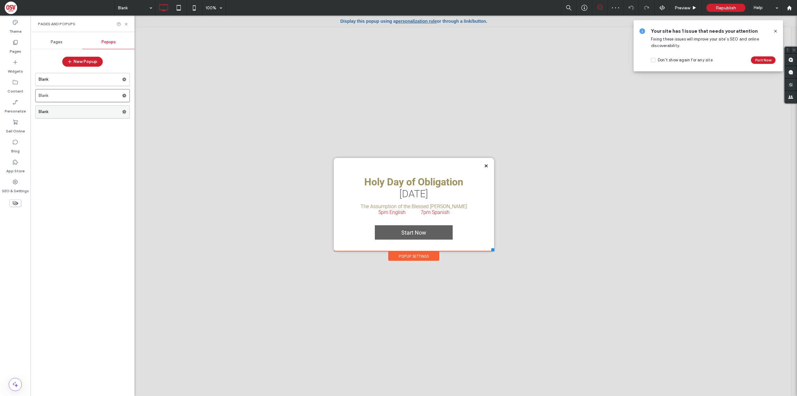
click at [70, 109] on label "Blank" at bounding box center [80, 112] width 83 height 12
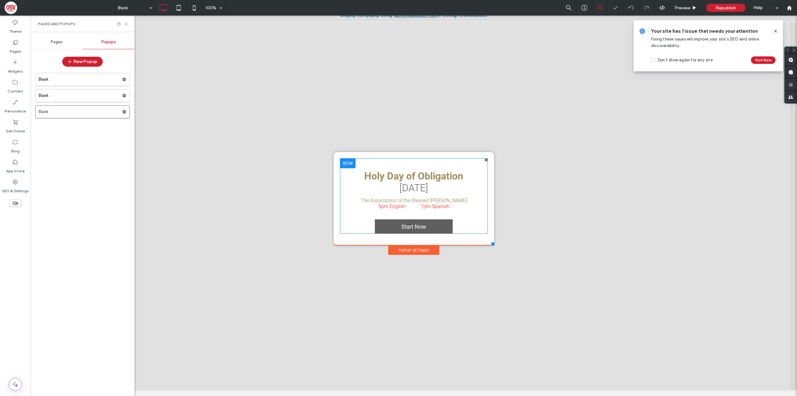
scroll to position [6, 0]
